Goal: Navigation & Orientation: Find specific page/section

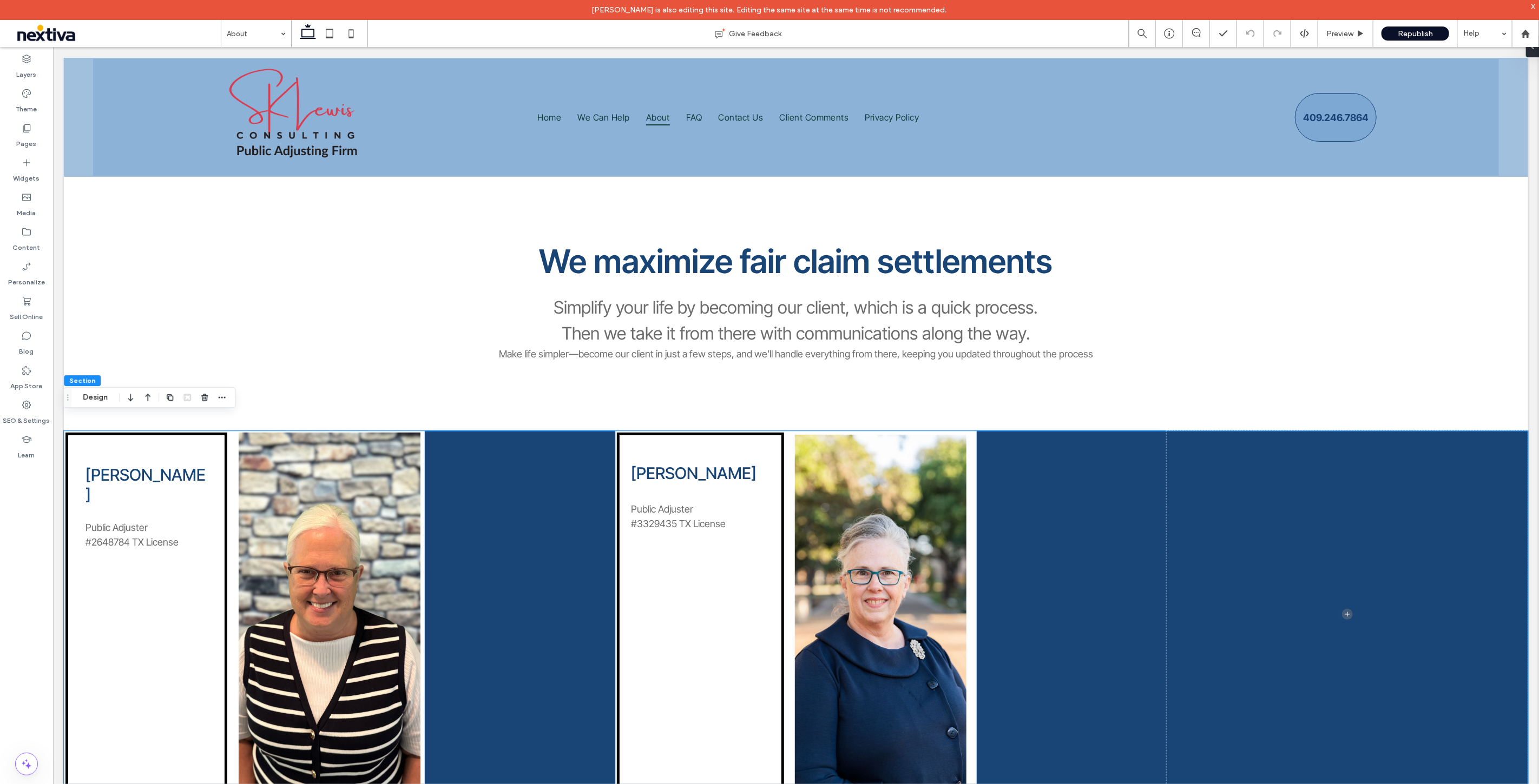
click at [532, 493] on div "[PERSON_NAME] Public Adjuster #2648784 TX License [PERSON_NAME] ﻿ Public Adjust…" at bounding box center [795, 613] width 1464 height 366
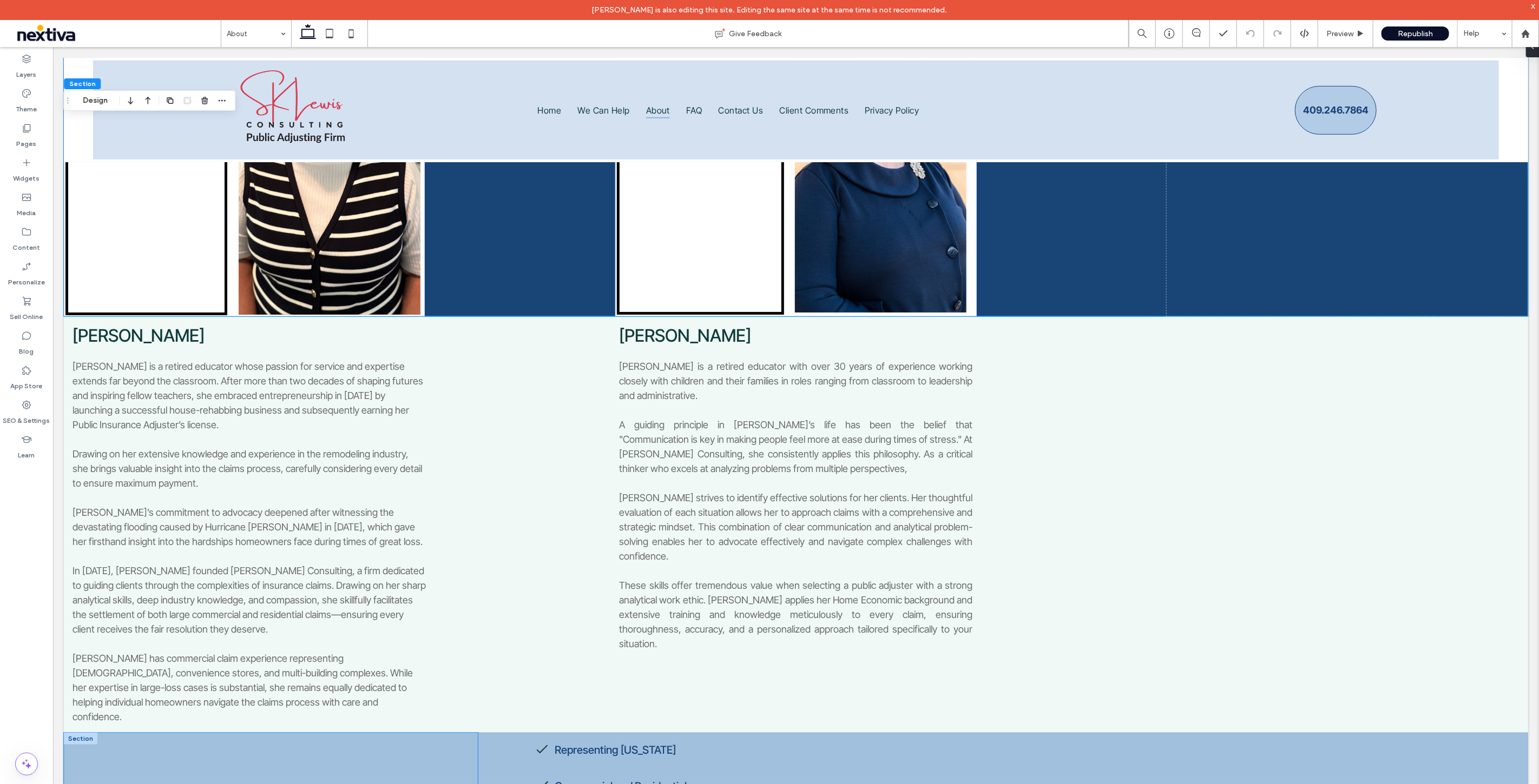
scroll to position [706, 0]
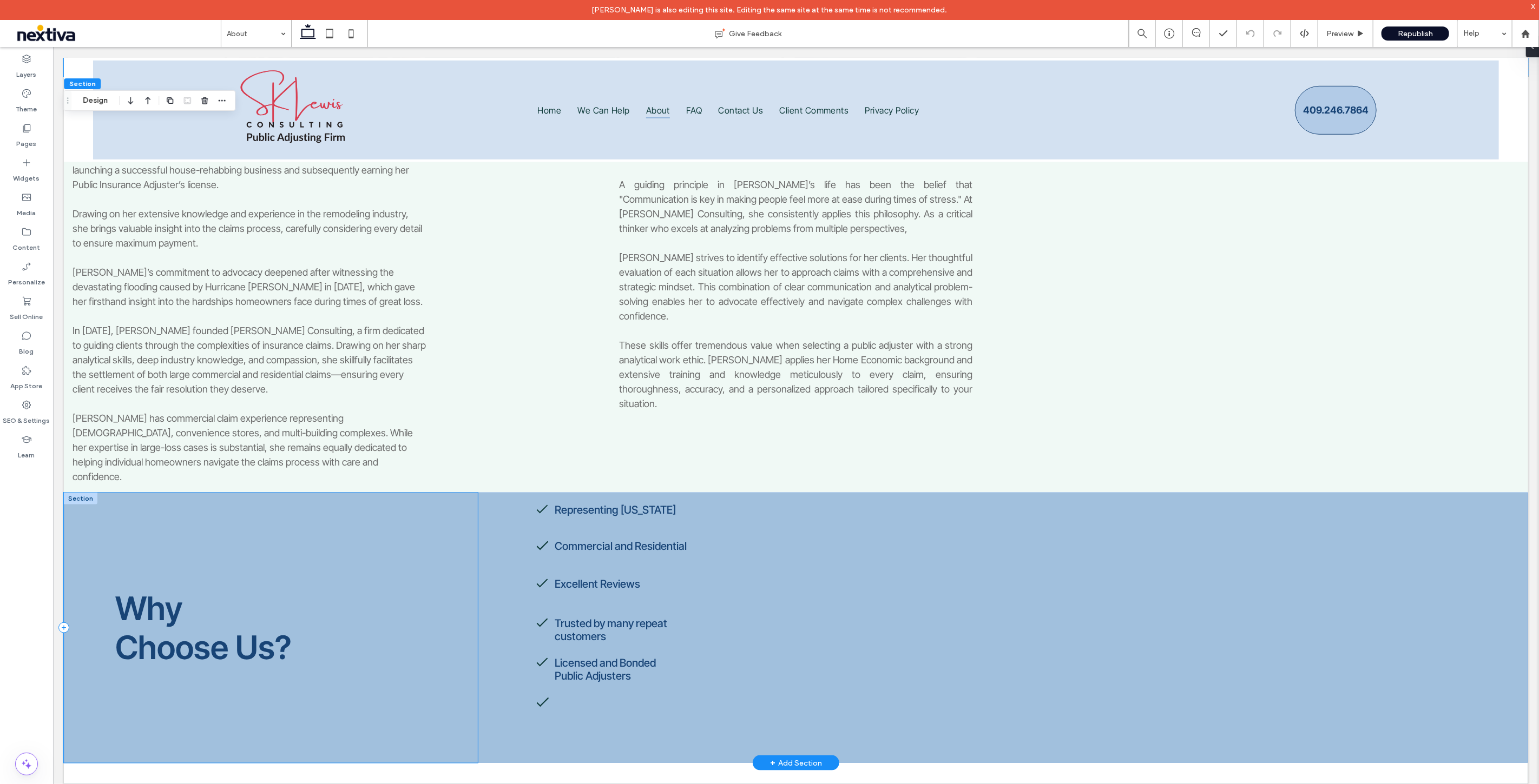
click at [433, 559] on div "Why Choose Us?" at bounding box center [270, 627] width 414 height 270
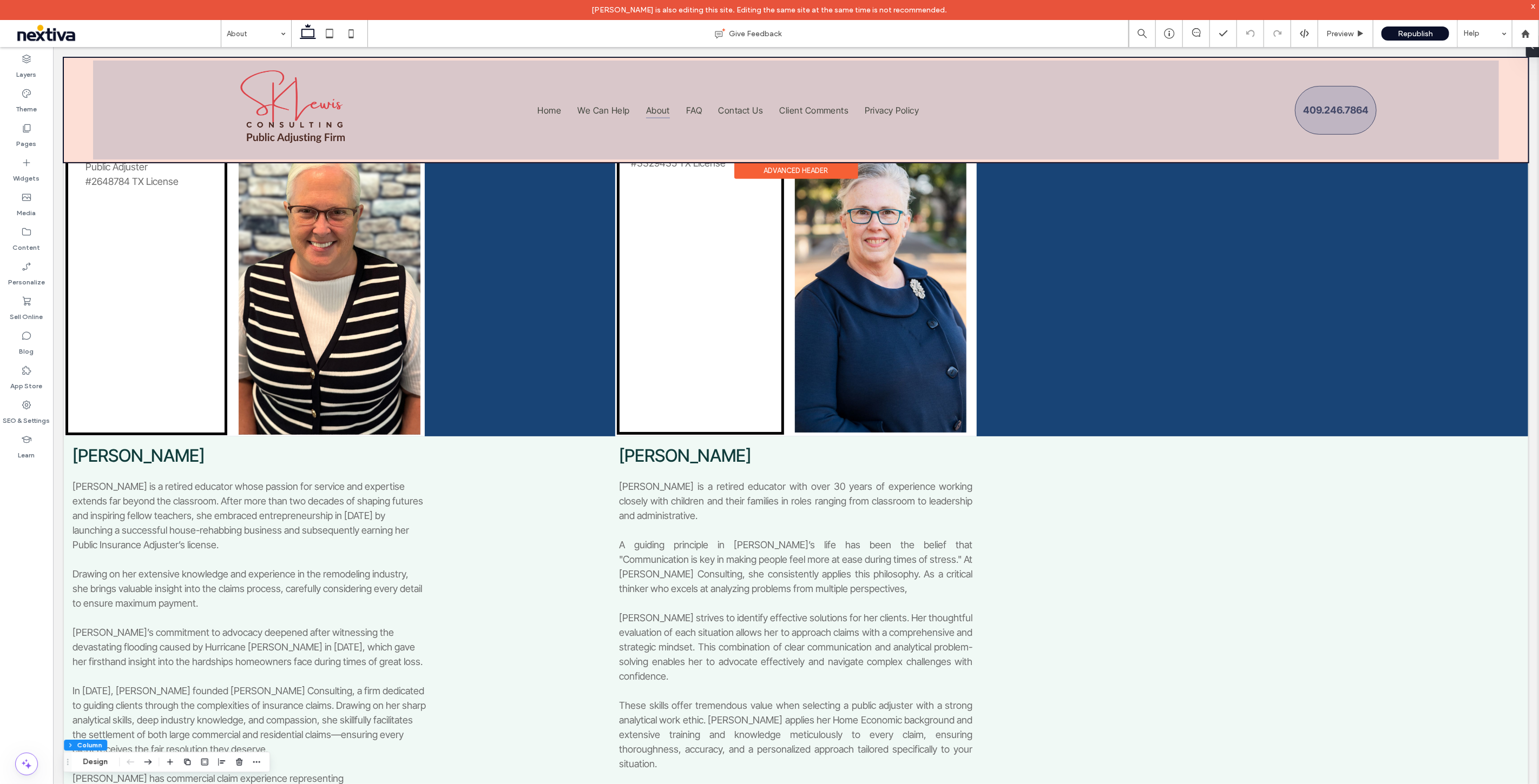
scroll to position [285, 0]
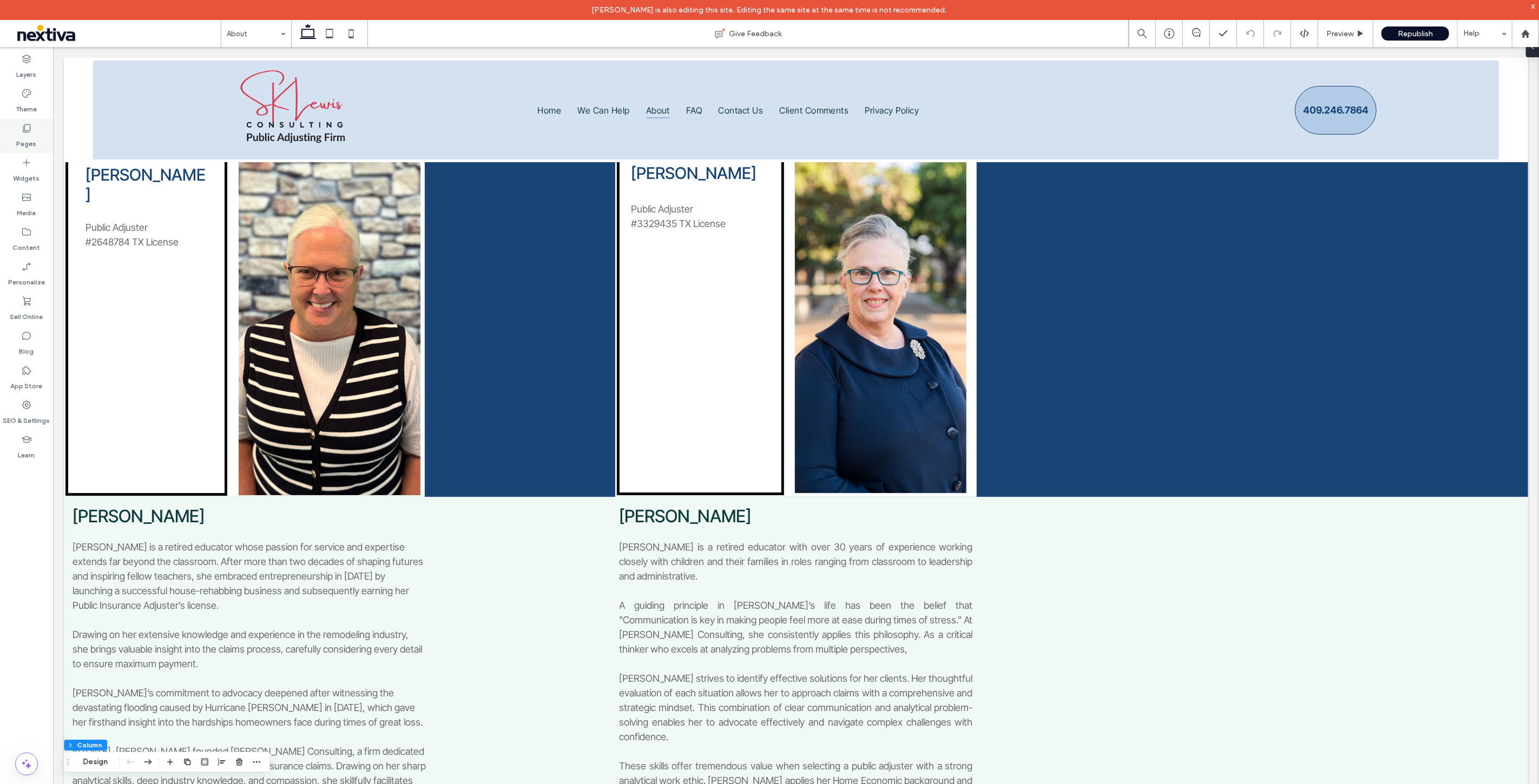
click at [22, 139] on label "Pages" at bounding box center [27, 141] width 20 height 15
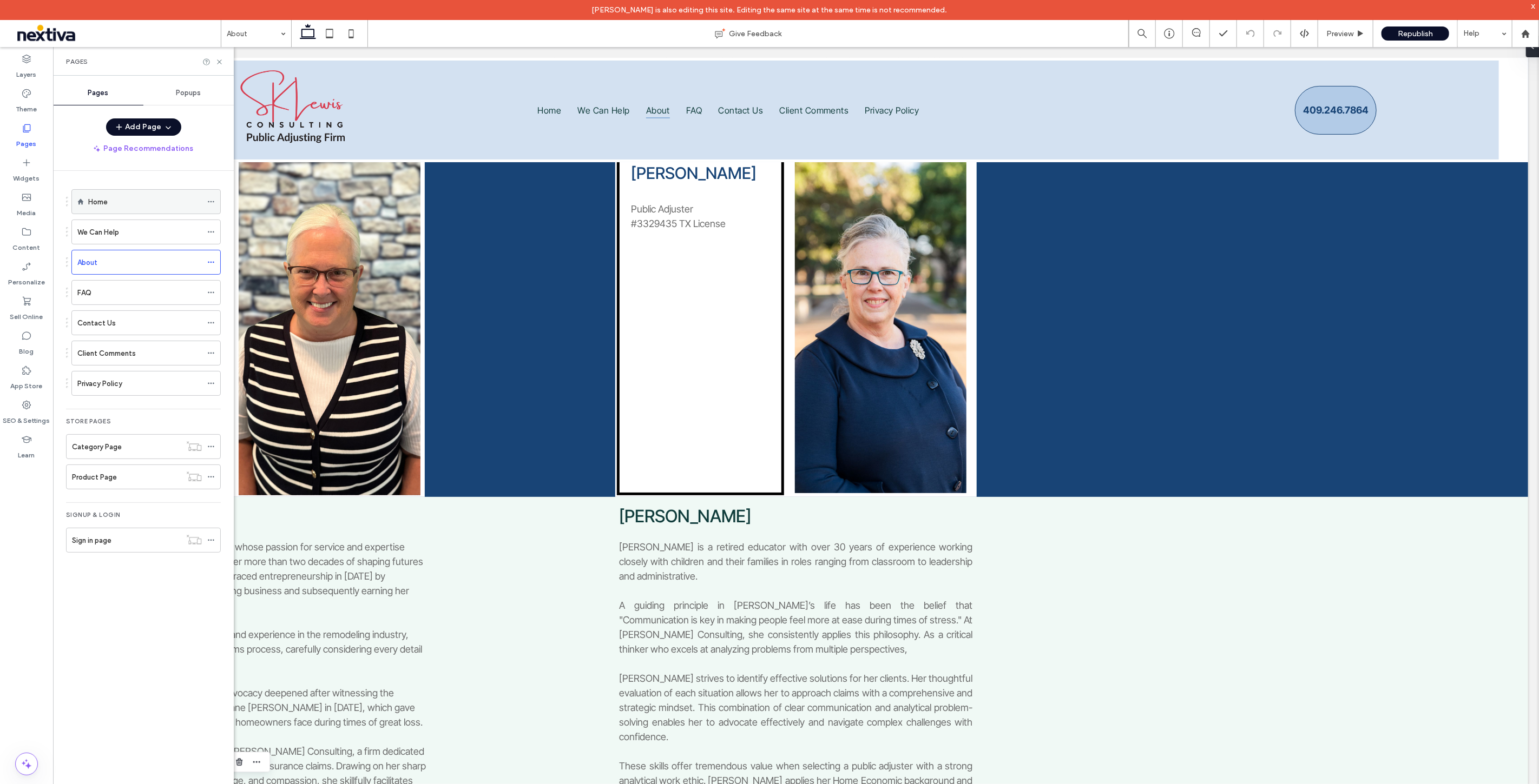
click at [152, 206] on div "Home" at bounding box center [145, 202] width 114 height 11
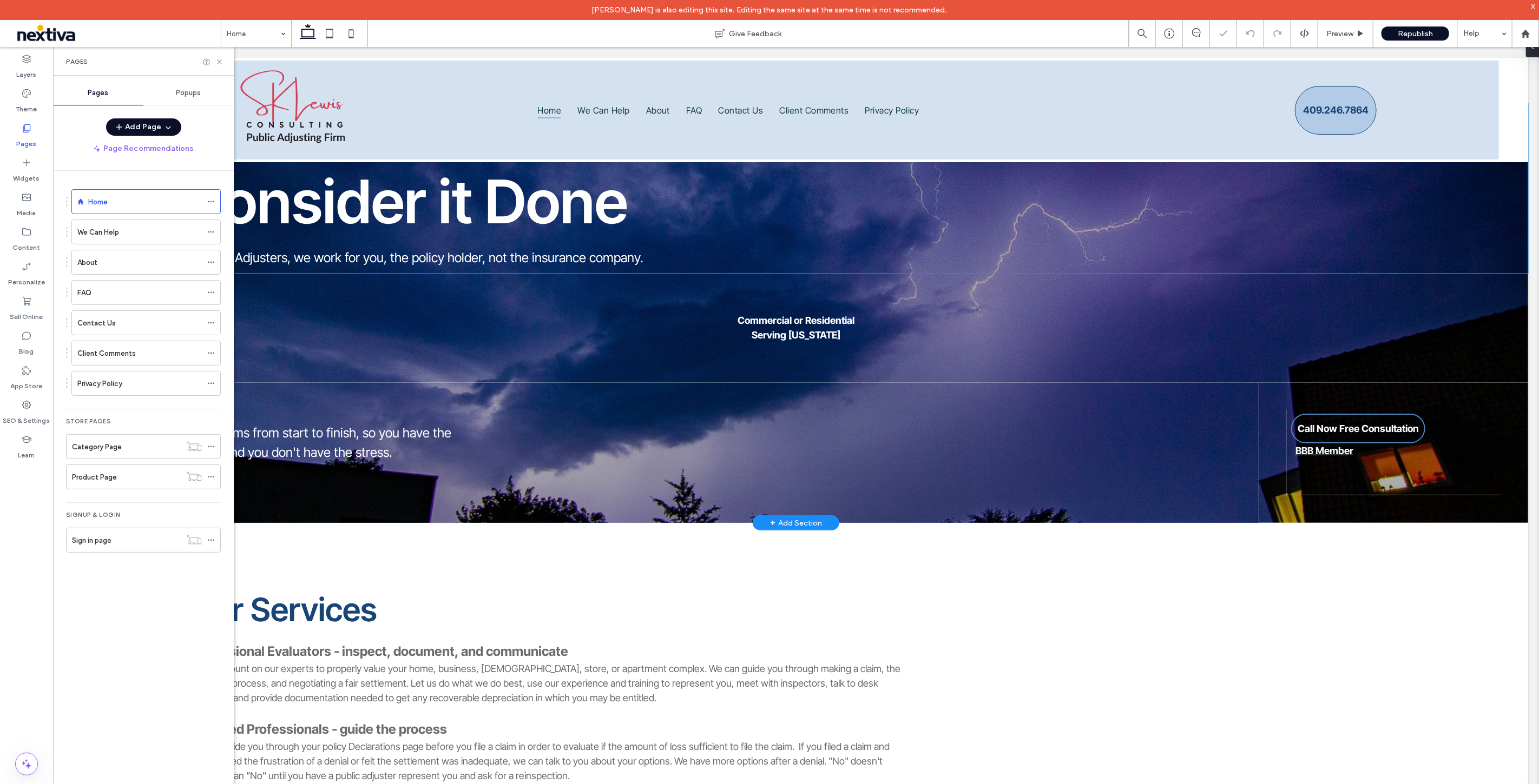
scroll to position [165, 0]
